Goal: Task Accomplishment & Management: Complete application form

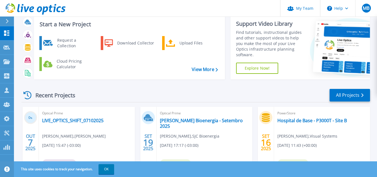
scroll to position [28, 0]
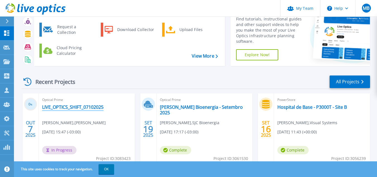
click at [84, 105] on link "LIVE_OPTICS_SHIFT_07102025" at bounding box center [72, 107] width 61 height 6
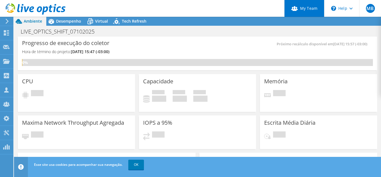
click at [307, 11] on link "My Team" at bounding box center [304, 8] width 40 height 17
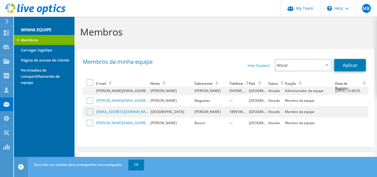
click at [304, 23] on div "Membros" at bounding box center [225, 30] width 302 height 27
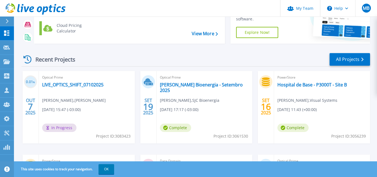
scroll to position [56, 0]
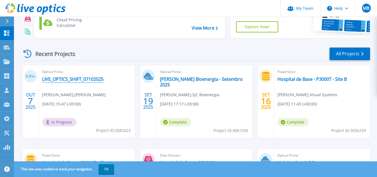
click at [97, 77] on link "LIVE_OPTICS_SHIFT_07102025" at bounding box center [72, 79] width 61 height 6
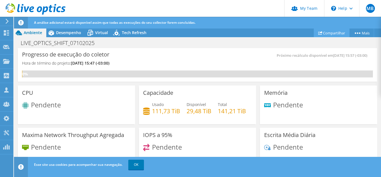
click at [325, 34] on link "Compartilhar" at bounding box center [332, 32] width 36 height 9
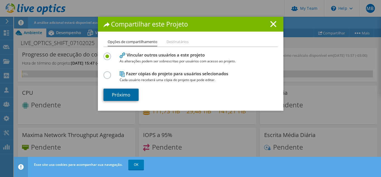
click at [125, 91] on link "Próximo" at bounding box center [120, 94] width 35 height 12
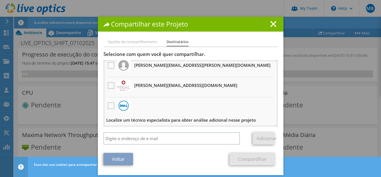
scroll to position [4, 0]
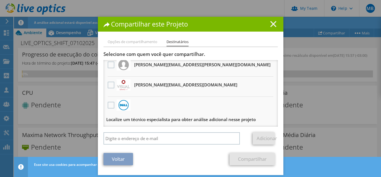
click at [270, 25] on line at bounding box center [273, 24] width 6 height 6
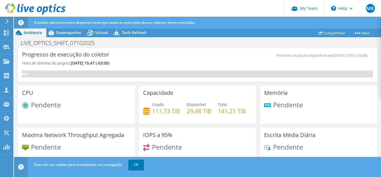
scroll to position [56, 0]
click at [138, 166] on link "OK" at bounding box center [136, 164] width 16 height 10
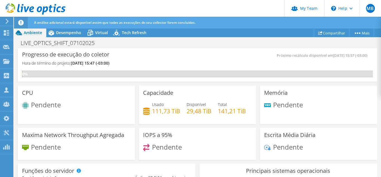
scroll to position [297, 0]
click at [75, 37] on div "Desempenho" at bounding box center [65, 32] width 39 height 9
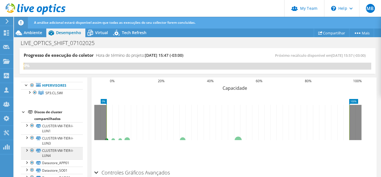
scroll to position [28, 0]
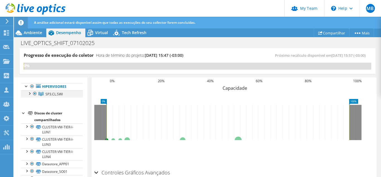
click at [30, 92] on div at bounding box center [29, 93] width 6 height 6
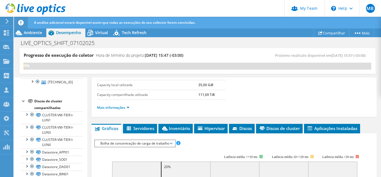
scroll to position [0, 0]
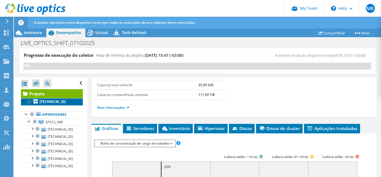
click at [55, 101] on b "10.150.218.21" at bounding box center [53, 101] width 26 height 5
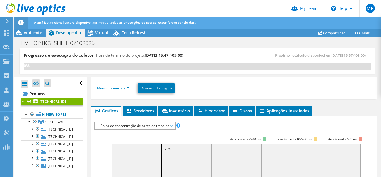
scroll to position [102, 0]
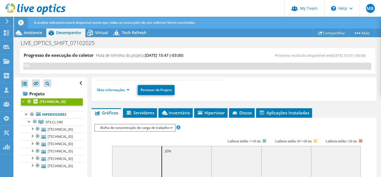
click at [157, 127] on span "Bolha de concentração de carga de trabalho" at bounding box center [135, 127] width 74 height 7
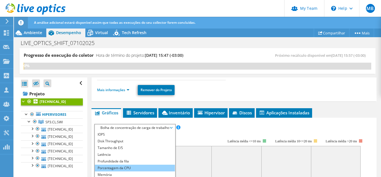
click at [131, 165] on li "Porcentagem da CPU" at bounding box center [135, 167] width 80 height 7
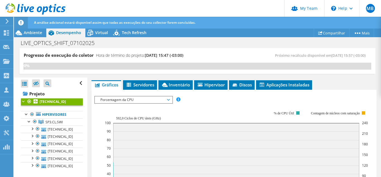
scroll to position [74, 0]
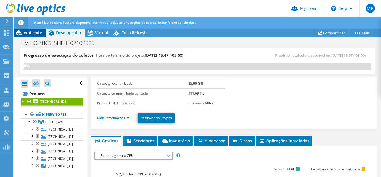
click at [32, 31] on span "Ambiente" at bounding box center [33, 32] width 18 height 5
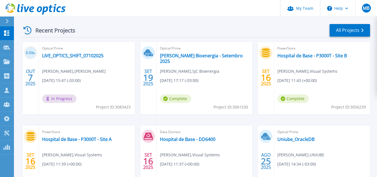
scroll to position [77, 0]
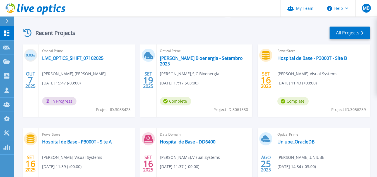
drag, startPoint x: 93, startPoint y: 72, endPoint x: 122, endPoint y: 89, distance: 34.0
click at [122, 89] on div "Optical Prime LIVE_OPTICS_SHIFT_07102025 [PERSON_NAME] , [PERSON_NAME] [DATE] 1…" at bounding box center [87, 80] width 96 height 72
drag, startPoint x: 49, startPoint y: 73, endPoint x: 109, endPoint y: 76, distance: 60.0
click at [109, 76] on div "Optical Prime LIVE_OPTICS_SHIFT_07102025 [PERSON_NAME] , [PERSON_NAME] [DATE] 1…" at bounding box center [87, 80] width 96 height 72
click at [102, 87] on div "Optical Prime LIVE_OPTICS_SHIFT_07102025 Juliano Paulino , Usina Cerradinho 10/…" at bounding box center [87, 80] width 96 height 72
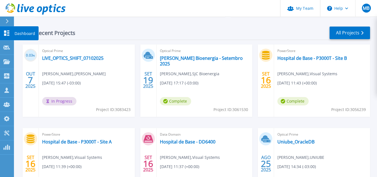
click at [9, 34] on icon at bounding box center [6, 32] width 5 height 5
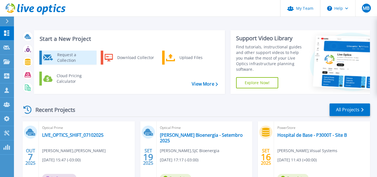
click at [56, 56] on div "Request a Collection" at bounding box center [74, 57] width 41 height 11
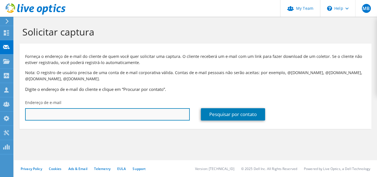
click at [99, 112] on input "text" at bounding box center [107, 114] width 165 height 12
paste input "[PERSON_NAME][EMAIL_ADDRESS][DOMAIN_NAME]"
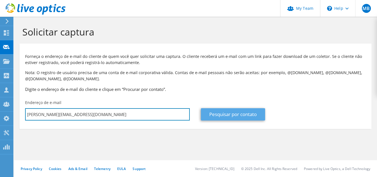
type input "[PERSON_NAME][EMAIL_ADDRESS][DOMAIN_NAME]"
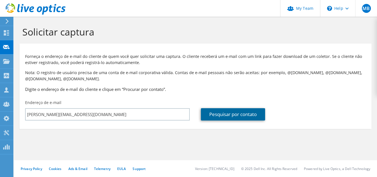
click at [231, 118] on link "Pesquisar por contato" at bounding box center [233, 114] width 64 height 12
type input "Shift"
type input "Paulo"
type input "Farias"
type input "[GEOGRAPHIC_DATA]"
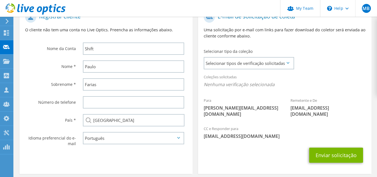
scroll to position [139, 0]
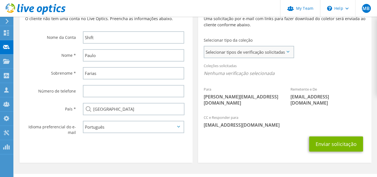
click at [274, 49] on span "Selecionar tipos de verificação solicitadas" at bounding box center [248, 51] width 89 height 11
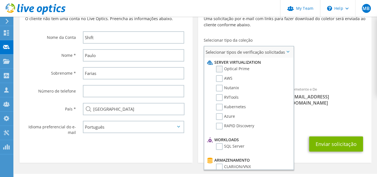
click at [244, 68] on label "Optical Prime" at bounding box center [232, 69] width 33 height 7
click at [0, 0] on input "Optical Prime" at bounding box center [0, 0] width 0 height 0
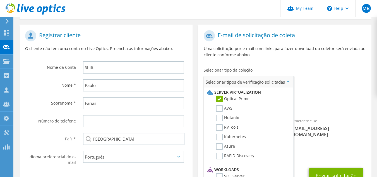
scroll to position [84, 0]
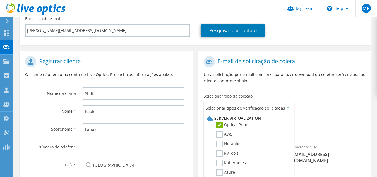
click at [318, 62] on h1 "E-mail de solicitação de coleta" at bounding box center [283, 61] width 159 height 11
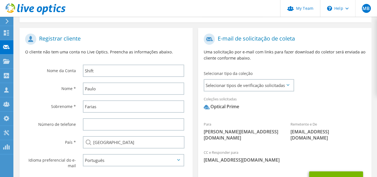
scroll to position [139, 0]
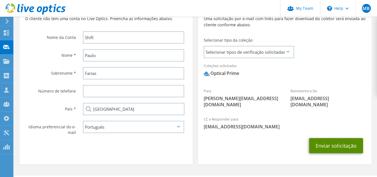
click at [334, 138] on button "Enviar solicitação" at bounding box center [336, 145] width 54 height 15
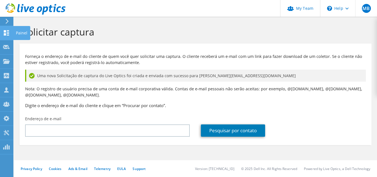
click at [4, 33] on icon at bounding box center [6, 32] width 7 height 5
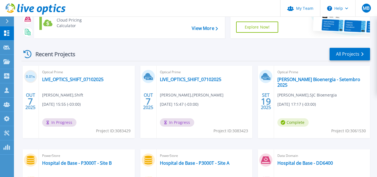
scroll to position [56, 0]
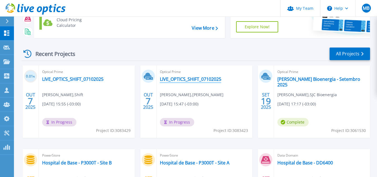
click at [181, 77] on link "LIVE_OPTICS_SHIFT_07102025" at bounding box center [190, 79] width 61 height 6
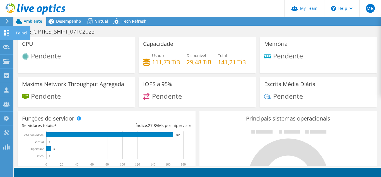
click at [7, 36] on div at bounding box center [6, 33] width 7 height 6
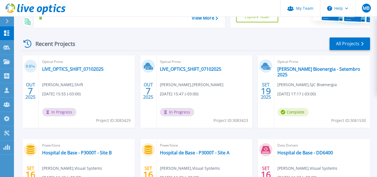
scroll to position [56, 0]
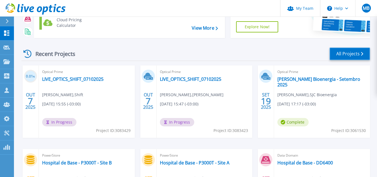
click at [351, 55] on link "All Projects" at bounding box center [349, 53] width 40 height 13
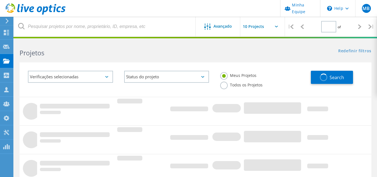
type input "1"
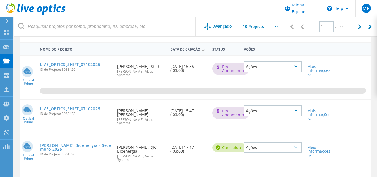
scroll to position [56, 0]
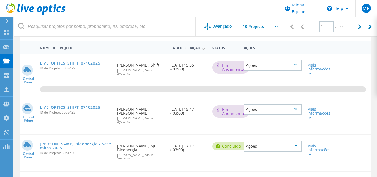
click at [291, 113] on div "Ações" at bounding box center [273, 109] width 58 height 11
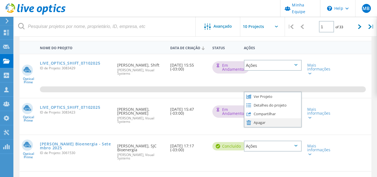
click at [272, 123] on div "Apagar" at bounding box center [272, 122] width 57 height 9
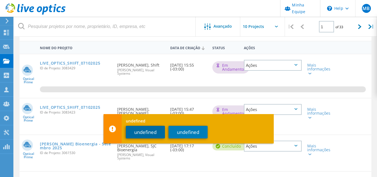
click at [155, 133] on button "undefined" at bounding box center [145, 131] width 39 height 13
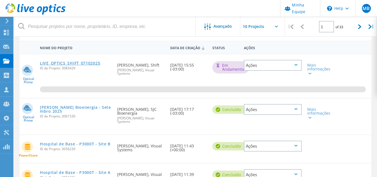
click at [84, 63] on link "LIVE_OPTICS_SHIFT_07102025" at bounding box center [70, 63] width 60 height 4
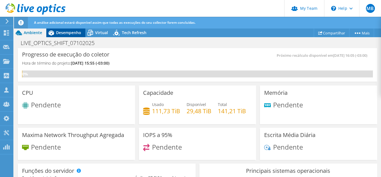
click at [65, 32] on span "Desempenho" at bounding box center [68, 32] width 25 height 5
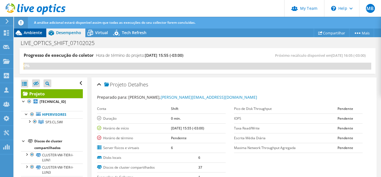
click at [31, 35] on div "Ambiente" at bounding box center [30, 32] width 32 height 9
